Goal: Information Seeking & Learning: Find specific page/section

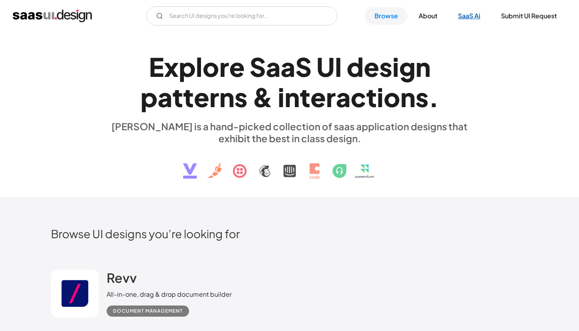
click at [471, 18] on link "SaaS Ai" at bounding box center [468, 16] width 41 height 18
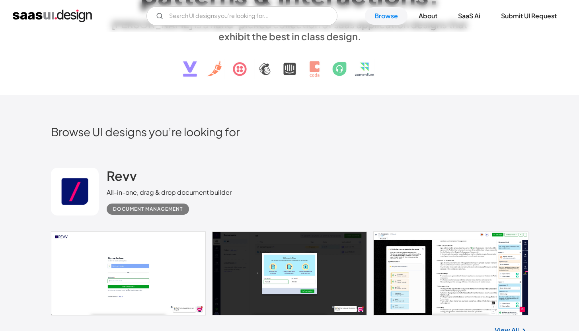
scroll to position [16, 0]
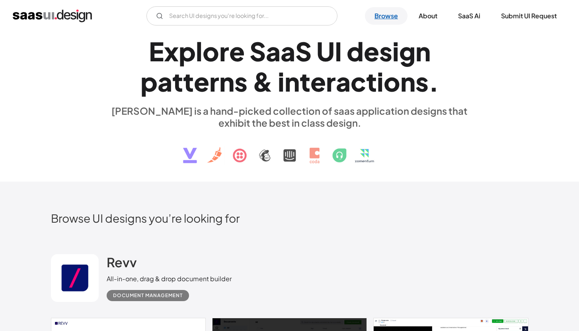
click at [382, 20] on link "Browse" at bounding box center [386, 16] width 43 height 18
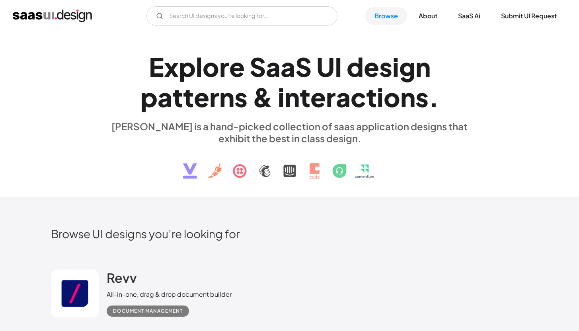
click at [509, 34] on div "E x p l o r e S a a S U I d e s i g n p a t t e r n s & i n t e r a c t i o n s…" at bounding box center [289, 114] width 579 height 165
click at [271, 15] on input "Email Form" at bounding box center [241, 15] width 191 height 19
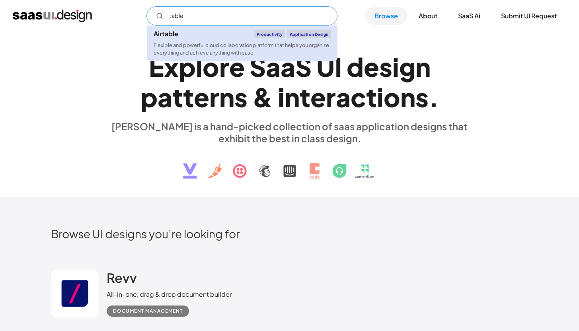
click at [230, 53] on div "Flexible and powerful cloud collaboration platform that helps you organize ever…" at bounding box center [242, 48] width 177 height 15
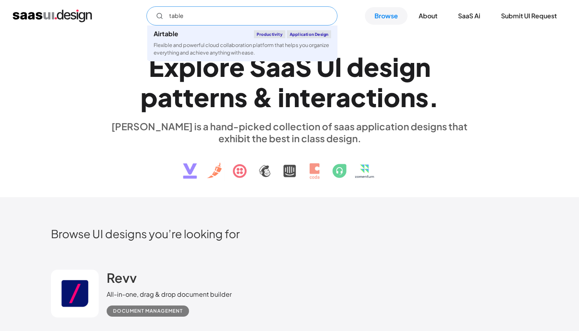
click at [204, 15] on input "table" at bounding box center [241, 15] width 191 height 19
click at [204, 16] on input "table" at bounding box center [241, 15] width 191 height 19
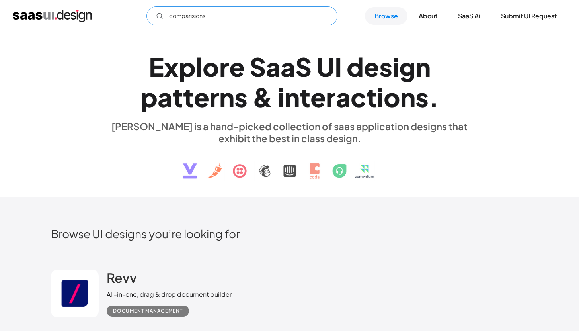
type input "comparision"
click at [202, 15] on input "comparision" at bounding box center [241, 15] width 191 height 19
click at [195, 16] on input "comparision" at bounding box center [241, 15] width 191 height 19
click at [326, 18] on input "comparision" at bounding box center [241, 15] width 191 height 19
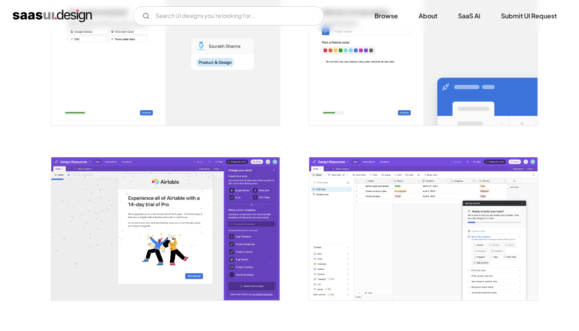
scroll to position [543, 0]
